Goal: Task Accomplishment & Management: Use online tool/utility

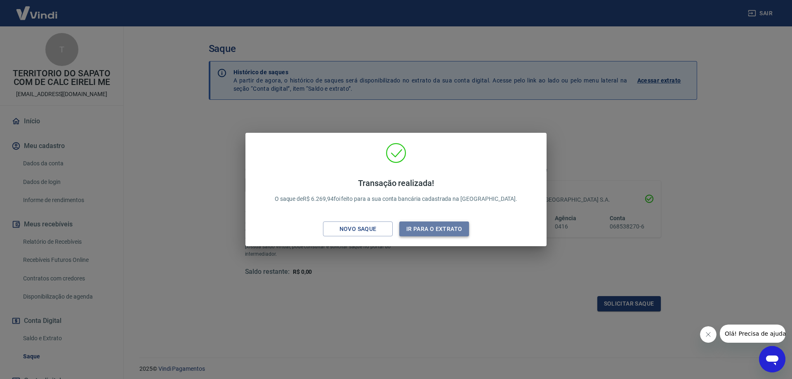
click at [426, 230] on button "Ir para o extrato" at bounding box center [434, 228] width 70 height 15
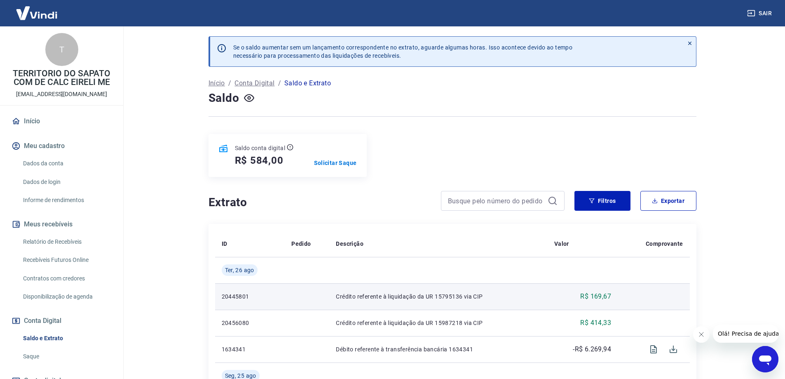
scroll to position [82, 0]
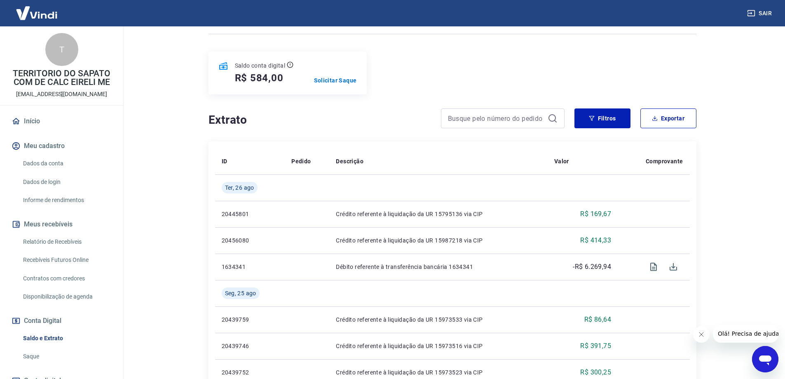
click at [47, 338] on link "Saldo e Extrato" at bounding box center [67, 338] width 94 height 17
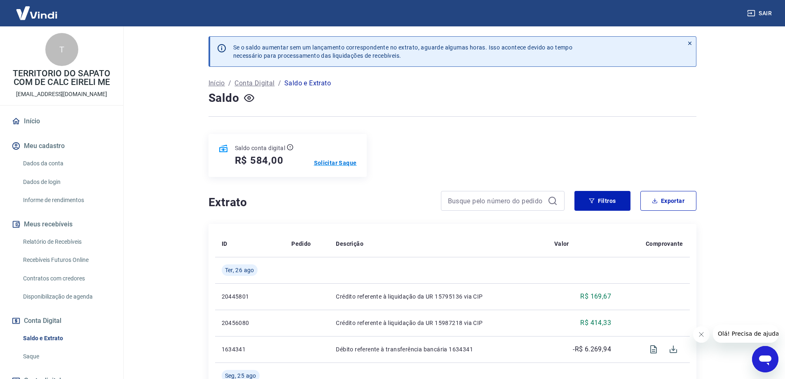
click at [334, 161] on p "Solicitar Saque" at bounding box center [335, 163] width 43 height 8
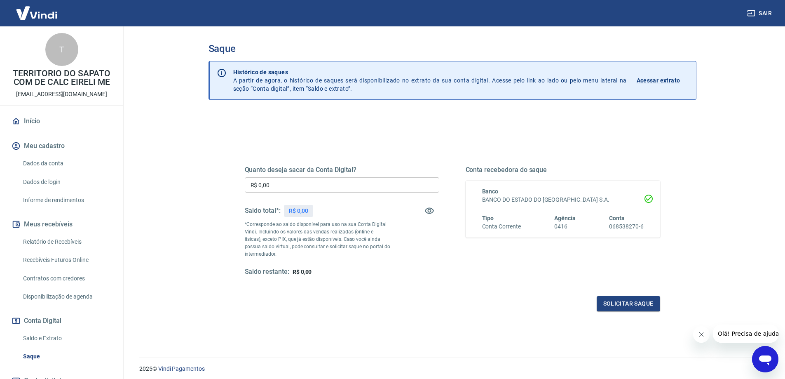
click at [311, 188] on input "R$ 0,00" at bounding box center [342, 184] width 195 height 15
drag, startPoint x: 310, startPoint y: 186, endPoint x: 176, endPoint y: 190, distance: 134.9
click at [185, 191] on main "Saque Histórico de saques A partir de agora, o histórico de saques será disponi…" at bounding box center [453, 202] width 666 height 353
type input "R$ 584,00"
click at [626, 303] on button "Solicitar saque" at bounding box center [628, 303] width 63 height 15
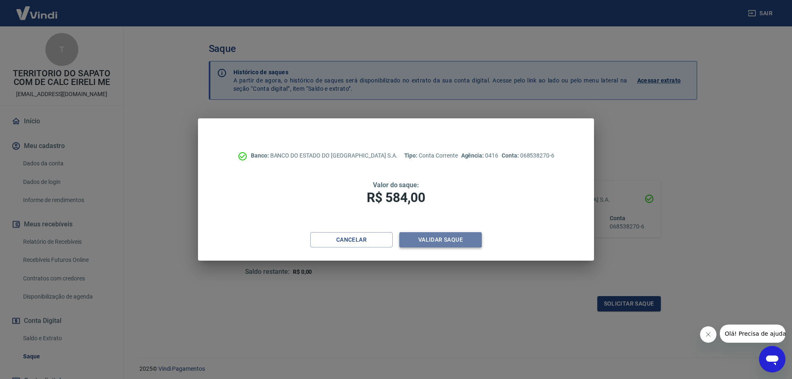
click at [432, 239] on button "Validar saque" at bounding box center [440, 239] width 82 height 15
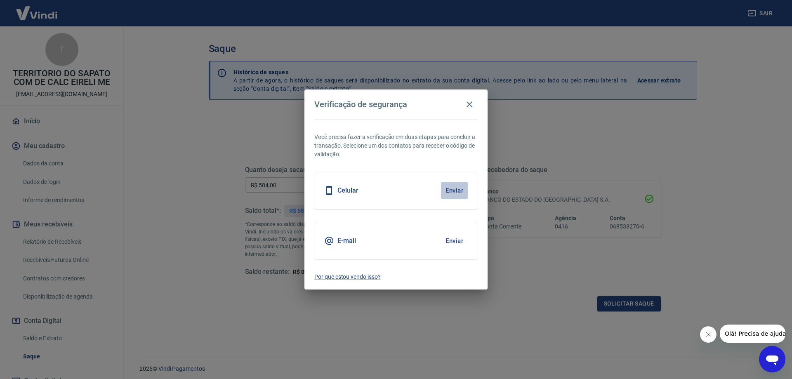
click at [452, 191] on button "Enviar" at bounding box center [454, 190] width 27 height 17
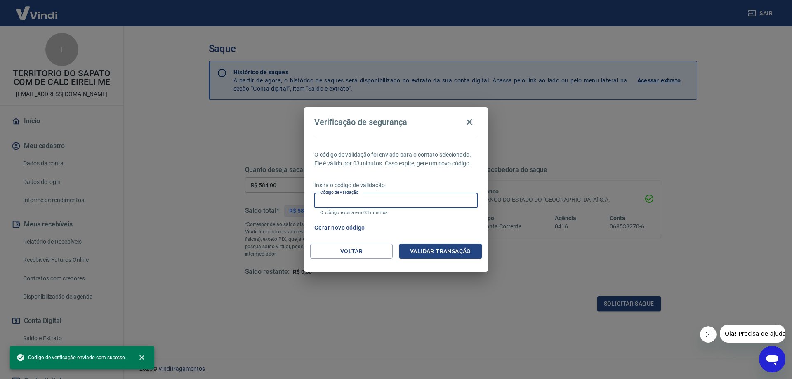
click at [394, 200] on input "Código de validação" at bounding box center [395, 200] width 163 height 15
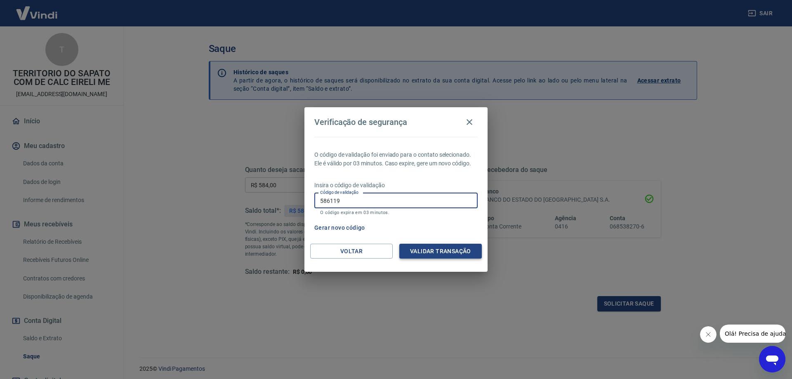
click at [437, 247] on button "Validar transação" at bounding box center [440, 251] width 82 height 15
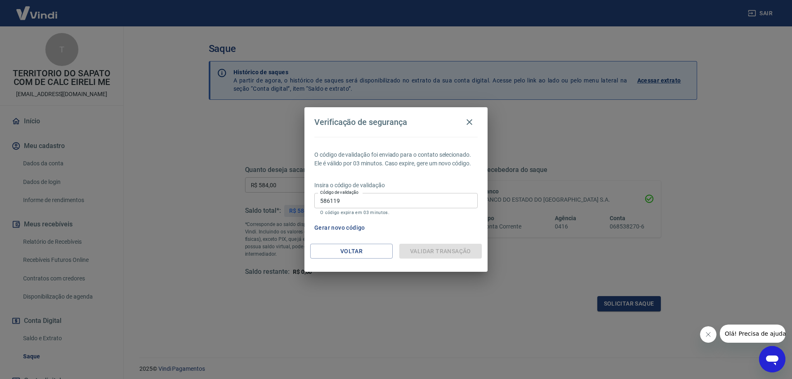
click at [437, 250] on div "Validar transação" at bounding box center [440, 251] width 82 height 15
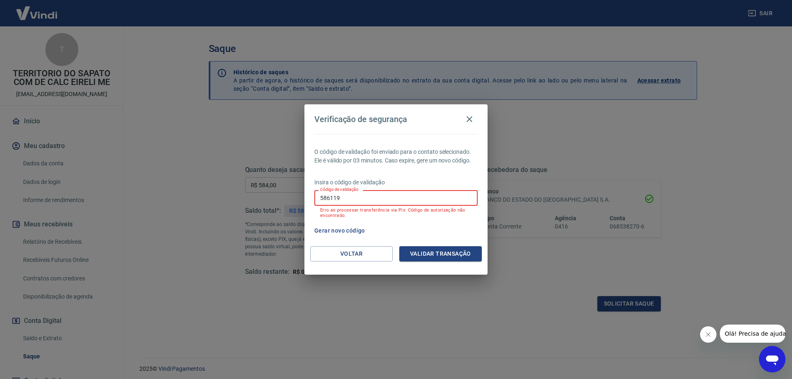
drag, startPoint x: 348, startPoint y: 197, endPoint x: 237, endPoint y: 203, distance: 111.1
click at [243, 200] on div "Verificação de segurança O código de validação foi enviado para o contato selec…" at bounding box center [396, 189] width 792 height 379
type input "596119"
click at [443, 251] on button "Validar transação" at bounding box center [440, 253] width 82 height 15
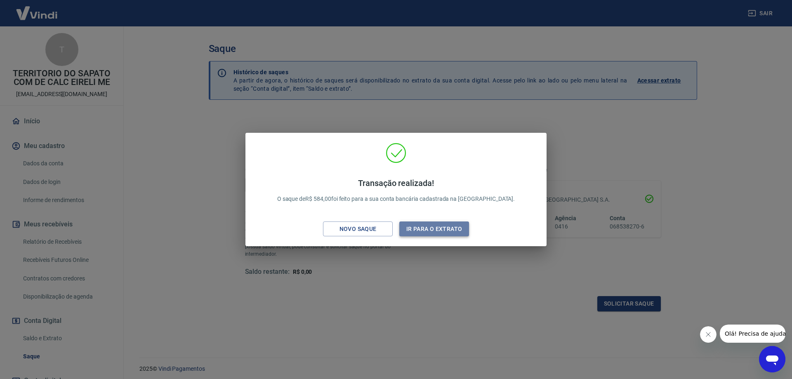
click at [424, 226] on button "Ir para o extrato" at bounding box center [434, 228] width 70 height 15
